Goal: Task Accomplishment & Management: Use online tool/utility

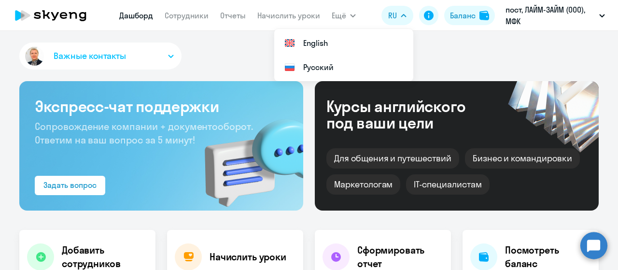
click at [293, 16] on link "Начислить уроки" at bounding box center [288, 16] width 63 height 10
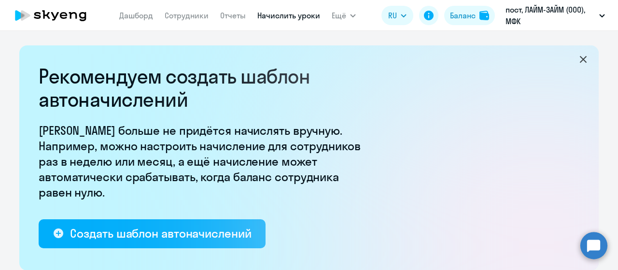
select select "10"
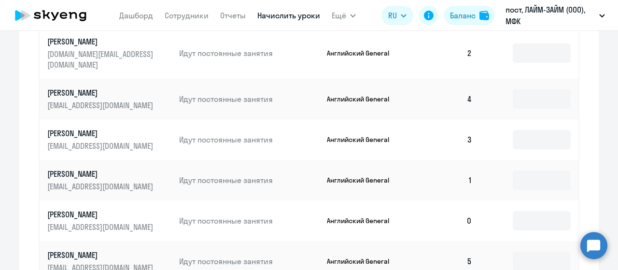
scroll to position [483, 0]
click at [521, 212] on input at bounding box center [542, 220] width 58 height 19
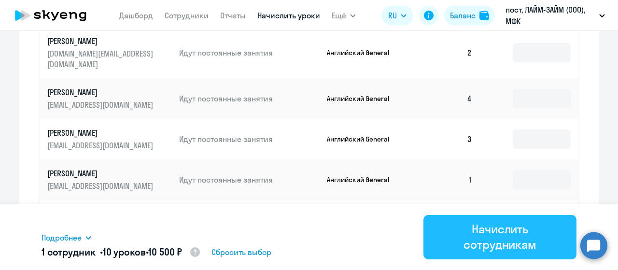
type input "10"
click at [507, 242] on div "Начислить сотрудникам" at bounding box center [500, 236] width 126 height 31
